Goal: Information Seeking & Learning: Learn about a topic

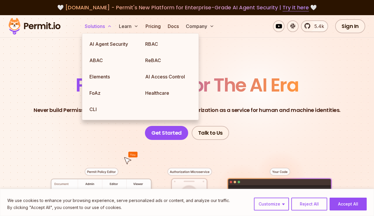
click at [93, 24] on button "Solutions" at bounding box center [98, 26] width 32 height 12
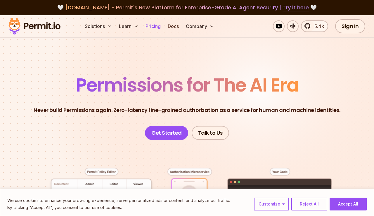
click at [152, 29] on link "Pricing" at bounding box center [153, 26] width 20 height 12
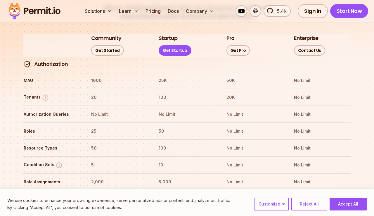
scroll to position [671, 0]
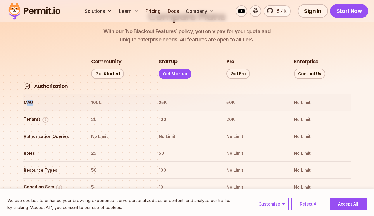
drag, startPoint x: 27, startPoint y: 87, endPoint x: 66, endPoint y: 90, distance: 38.3
click at [66, 94] on tr "MAU 1000 25K 50K No Limit" at bounding box center [186, 102] width 327 height 17
click at [43, 116] on img at bounding box center [45, 119] width 7 height 7
click at [36, 132] on th "Authorization Queries" at bounding box center [51, 136] width 57 height 9
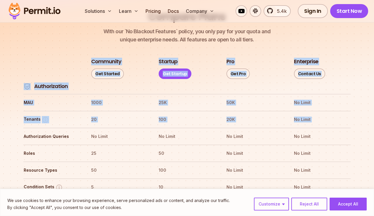
drag, startPoint x: 69, startPoint y: 116, endPoint x: -4, endPoint y: 116, distance: 72.1
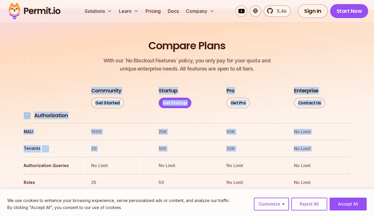
scroll to position [644, 0]
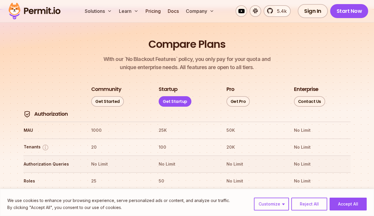
click at [72, 160] on th "Authorization Queries" at bounding box center [51, 164] width 57 height 9
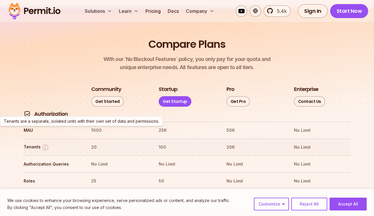
click at [44, 144] on img at bounding box center [45, 147] width 7 height 7
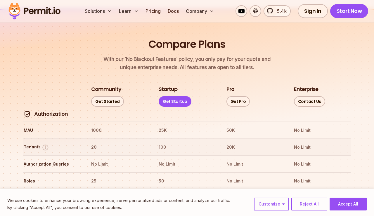
click at [43, 144] on img at bounding box center [45, 147] width 7 height 7
click at [160, 139] on tr "Tenants 20 100 20K No Limit" at bounding box center [186, 147] width 327 height 17
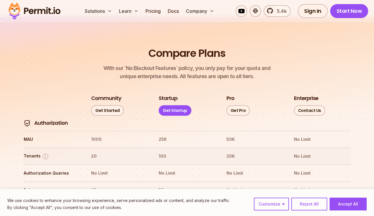
scroll to position [636, 0]
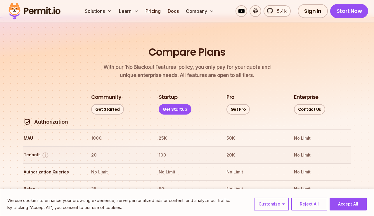
click at [43, 152] on img at bounding box center [45, 155] width 7 height 7
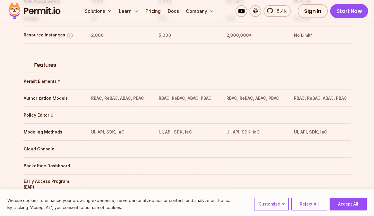
scroll to position [877, 0]
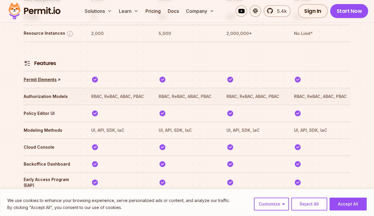
click at [124, 92] on th "RBAC, ReBAC, ABAC, PBAC" at bounding box center [119, 96] width 57 height 9
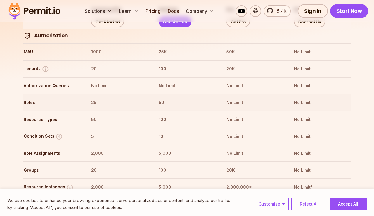
scroll to position [720, 0]
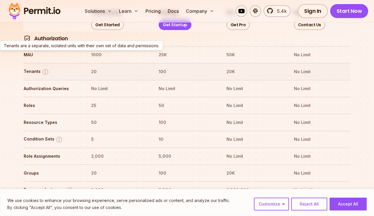
click at [43, 68] on img at bounding box center [45, 71] width 7 height 7
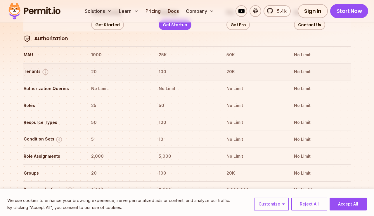
click at [43, 68] on img at bounding box center [45, 71] width 7 height 7
click at [24, 50] on th "MAU" at bounding box center [51, 54] width 57 height 9
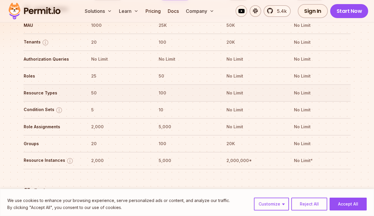
scroll to position [751, 0]
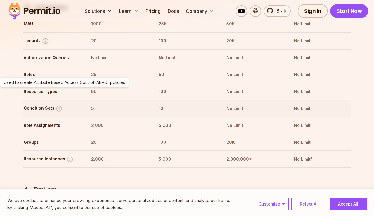
click at [56, 105] on img at bounding box center [58, 108] width 7 height 7
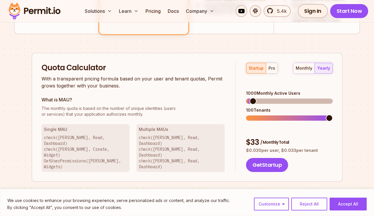
scroll to position [351, 0]
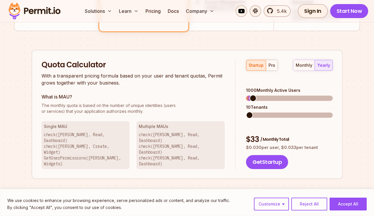
click at [228, 105] on div "Quota Calculator With a transparent pricing formula based on your user and tena…" at bounding box center [187, 115] width 311 height 130
click at [246, 95] on span at bounding box center [249, 98] width 7 height 7
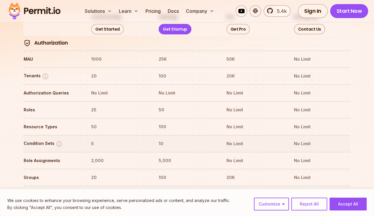
scroll to position [723, 0]
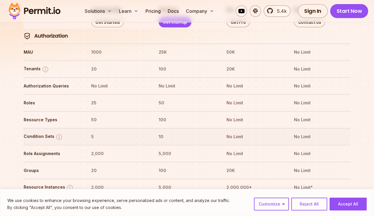
click at [56, 133] on img at bounding box center [58, 136] width 7 height 7
click at [61, 132] on th "Condition Sets" at bounding box center [51, 136] width 57 height 9
click at [60, 133] on img at bounding box center [58, 136] width 7 height 7
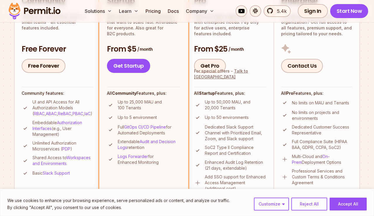
scroll to position [0, 0]
